Goal: Obtain resource: Download file/media

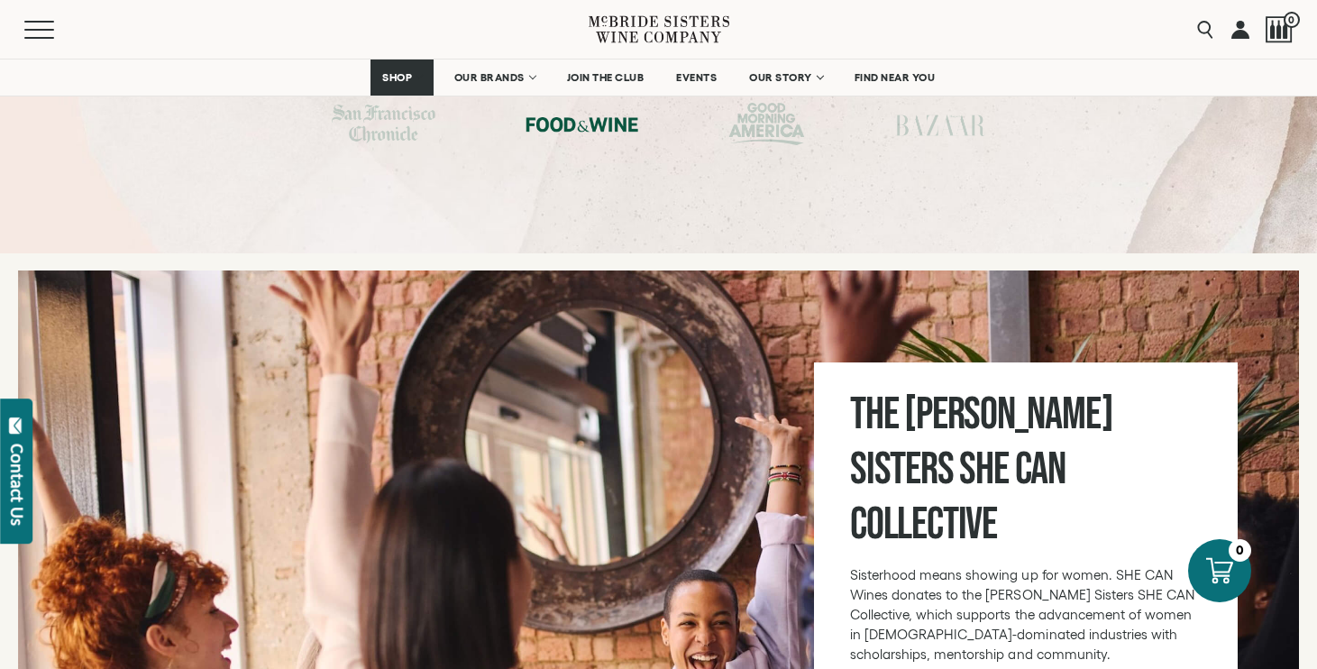
scroll to position [7353, 0]
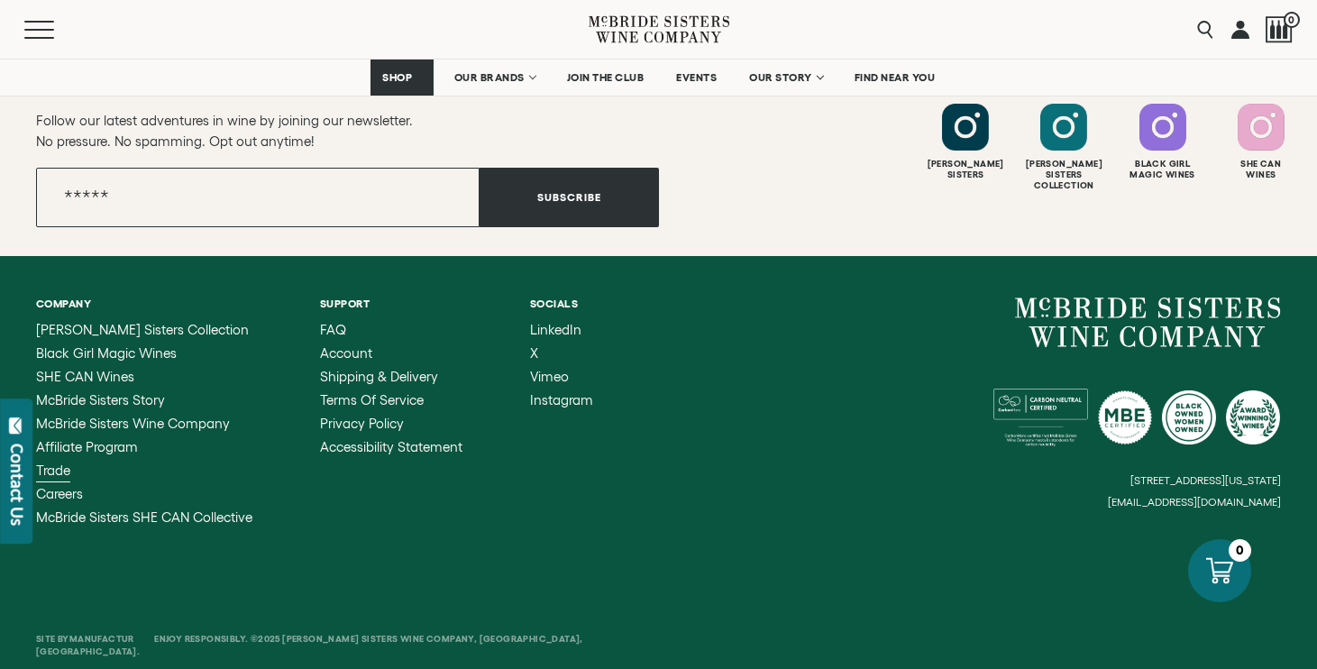
click at [52, 462] on span "Trade" at bounding box center [53, 469] width 34 height 15
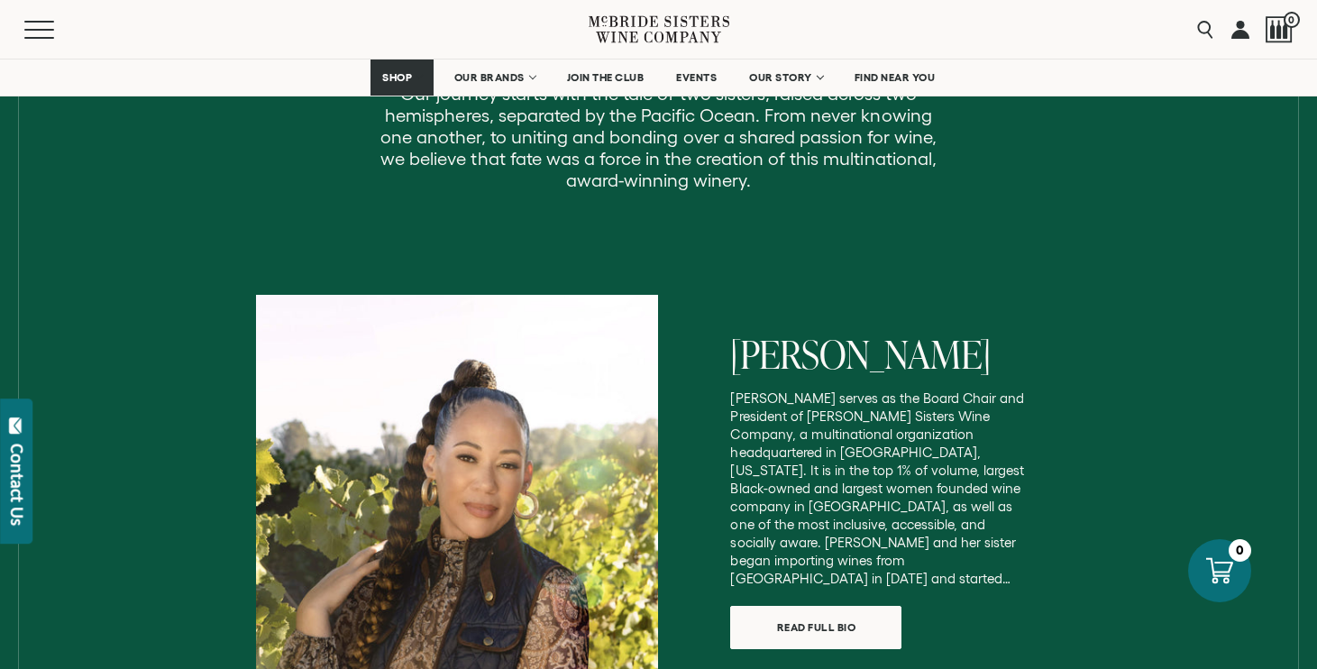
scroll to position [2774, 0]
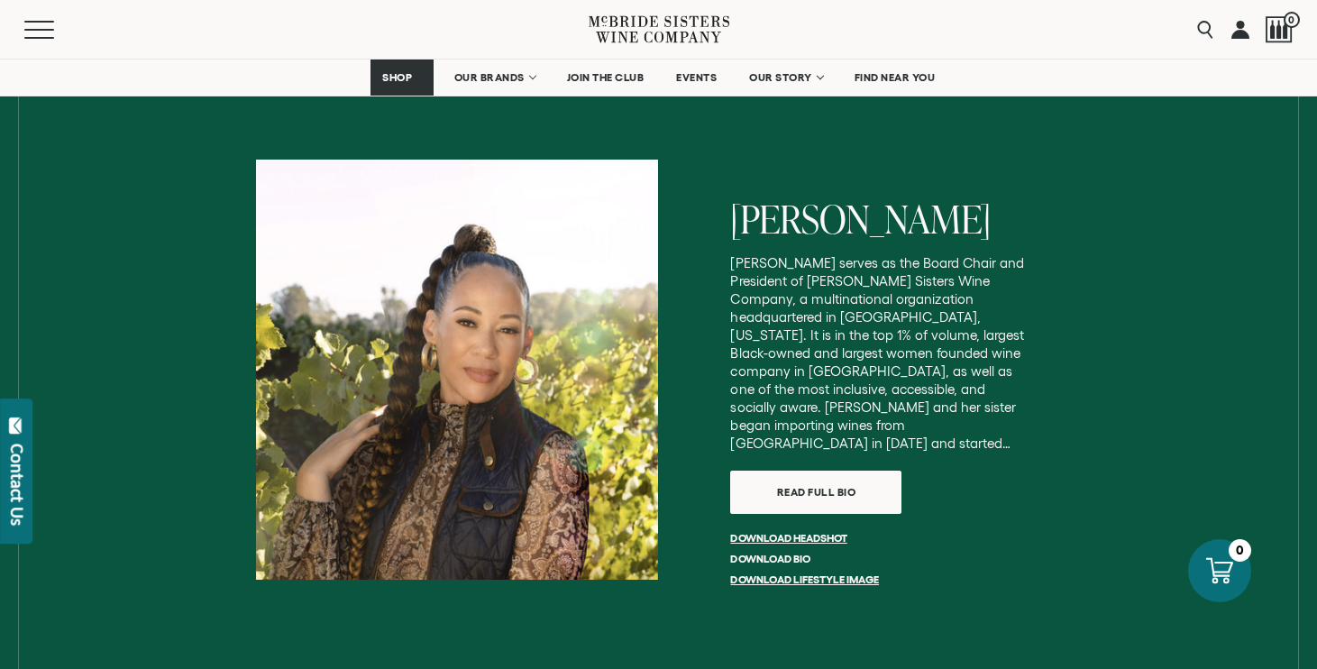
click at [781, 553] on link "Download bio" at bounding box center [769, 559] width 79 height 12
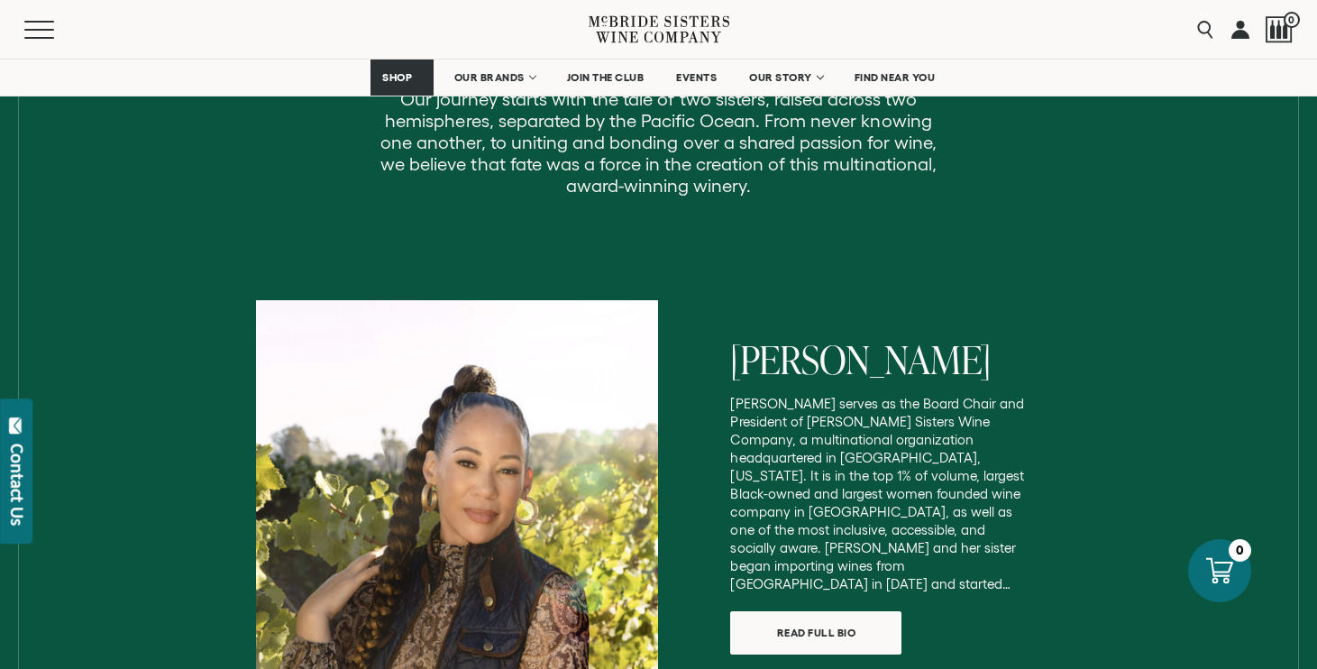
scroll to position [2536, 0]
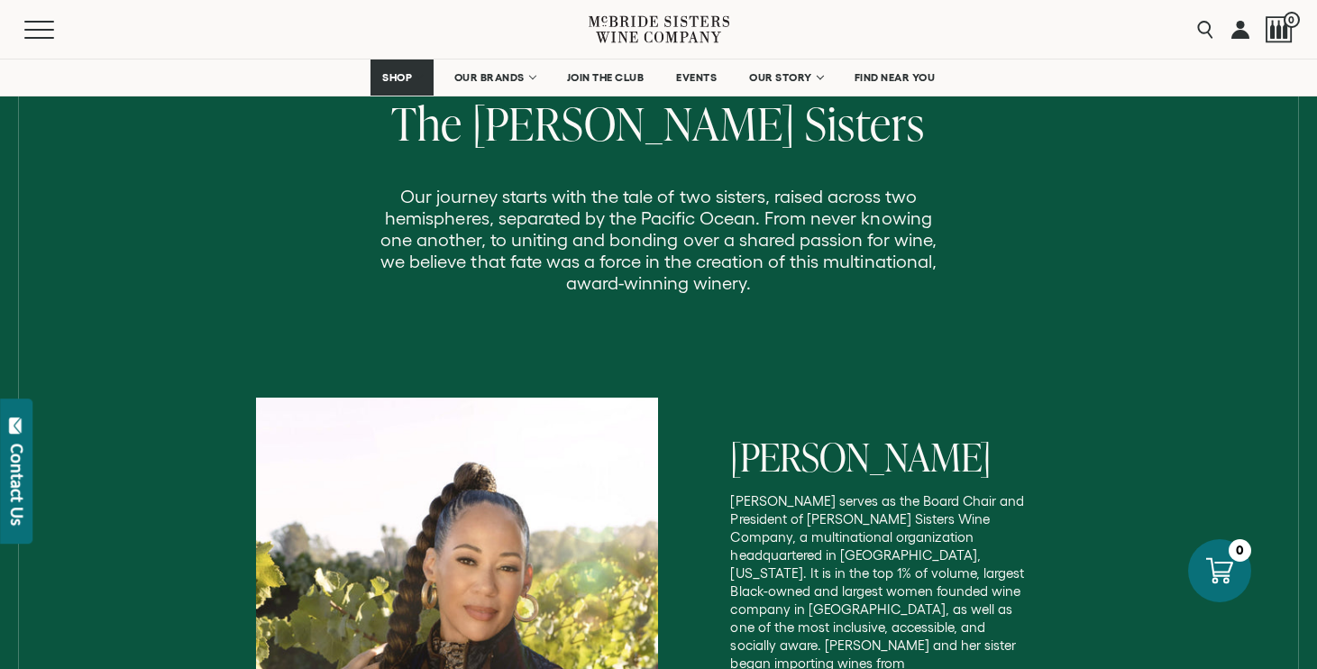
click at [794, 438] on h3 "[PERSON_NAME]" at bounding box center [881, 457] width 303 height 38
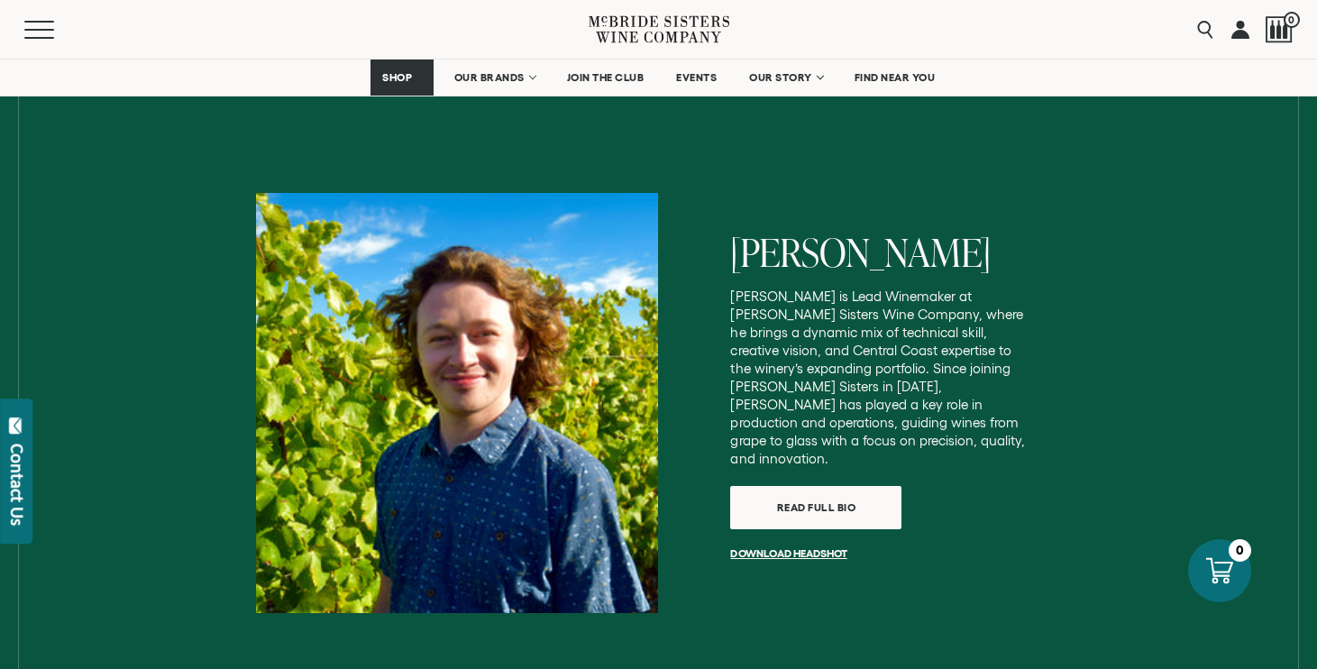
scroll to position [3794, 0]
